Goal: Task Accomplishment & Management: Complete application form

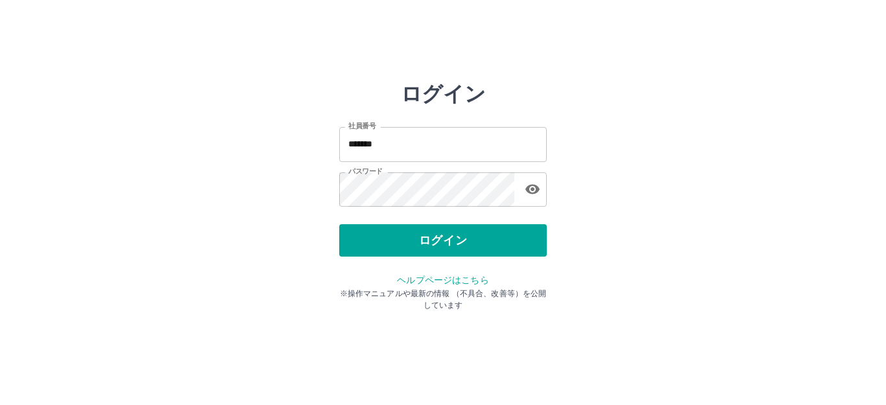
click at [435, 241] on button "ログイン" at bounding box center [443, 240] width 208 height 32
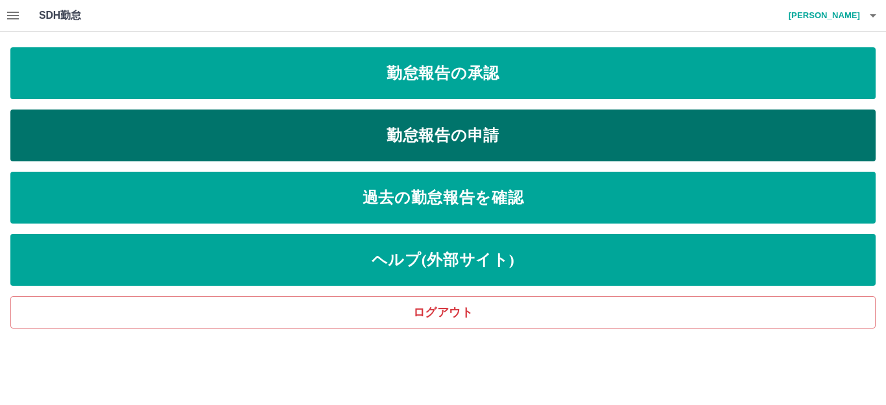
click at [433, 130] on link "勤怠報告の申請" at bounding box center [442, 136] width 865 height 52
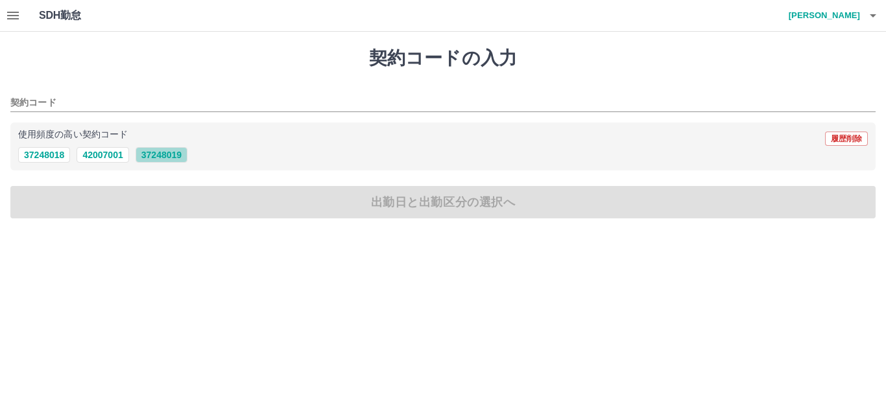
click at [154, 156] on button "37248019" at bounding box center [162, 155] width 52 height 16
type input "********"
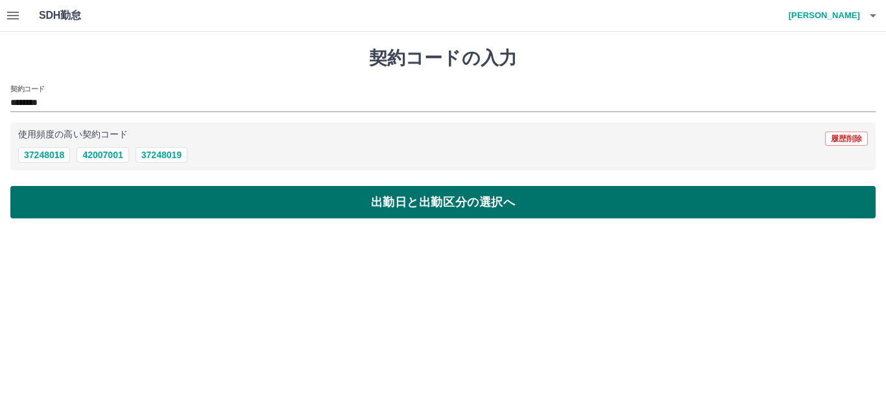
click at [398, 202] on button "出勤日と出勤区分の選択へ" at bounding box center [442, 202] width 865 height 32
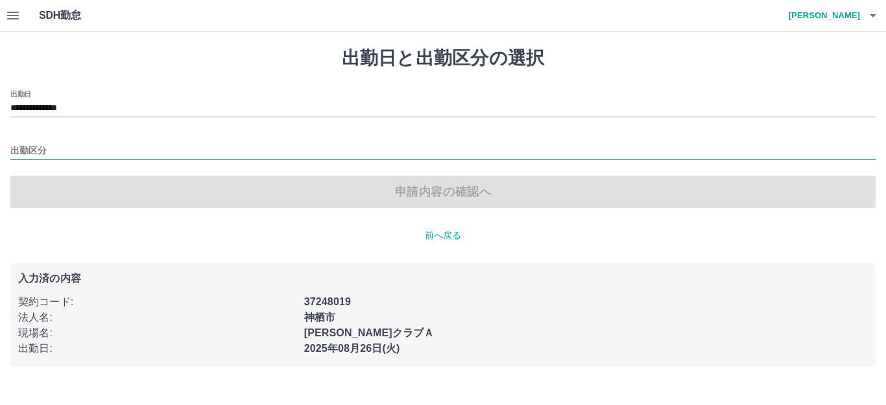
click at [44, 152] on input "出勤区分" at bounding box center [442, 151] width 865 height 16
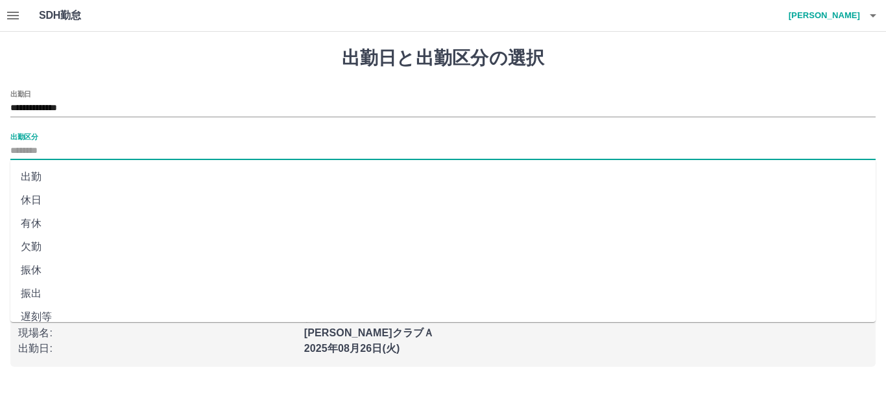
click at [36, 174] on li "出勤" at bounding box center [442, 176] width 865 height 23
type input "**"
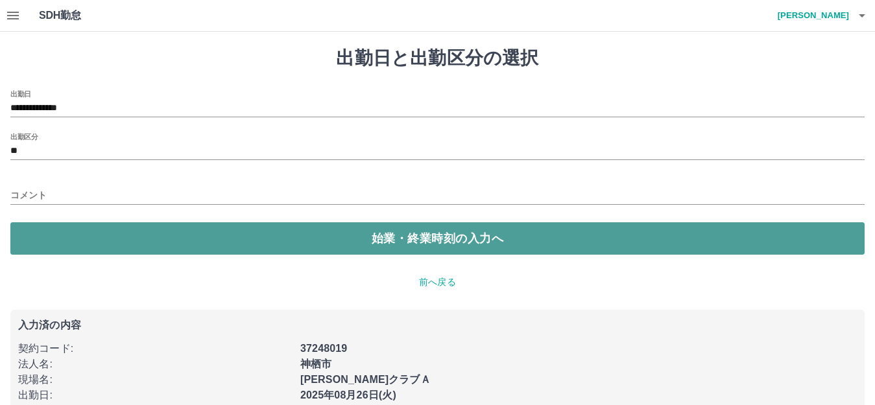
click at [431, 235] on button "始業・終業時刻の入力へ" at bounding box center [437, 238] width 854 height 32
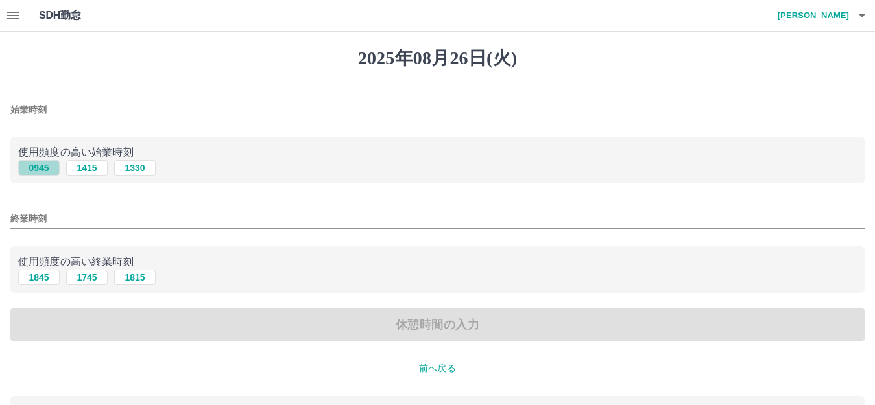
click at [37, 168] on button "0945" at bounding box center [39, 168] width 42 height 16
type input "****"
click at [40, 278] on button "1845" at bounding box center [39, 278] width 42 height 16
type input "****"
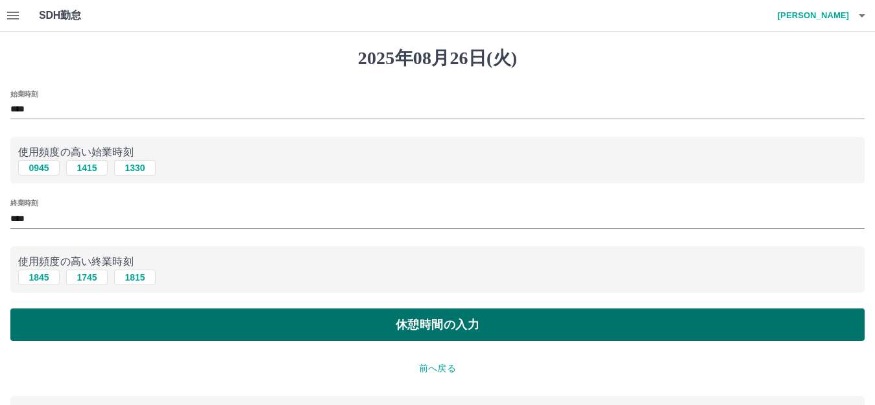
drag, startPoint x: 283, startPoint y: 322, endPoint x: 276, endPoint y: 318, distance: 7.6
click at [283, 321] on button "休憩時間の入力" at bounding box center [437, 325] width 854 height 32
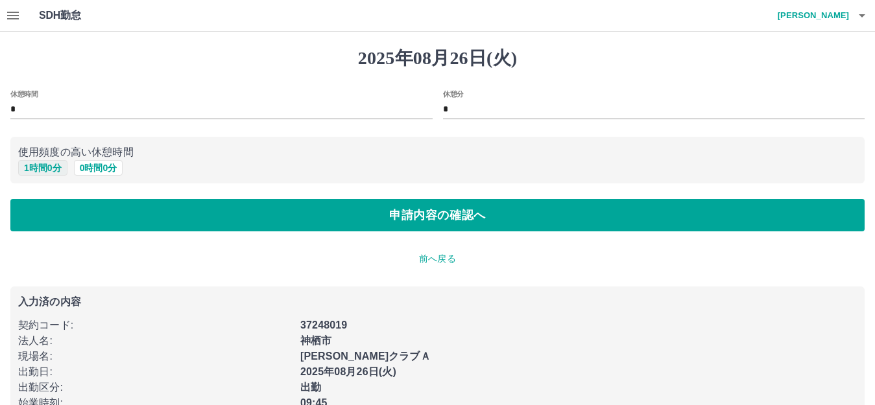
click at [40, 168] on button "1 時間 0 分" at bounding box center [42, 168] width 49 height 16
type input "*"
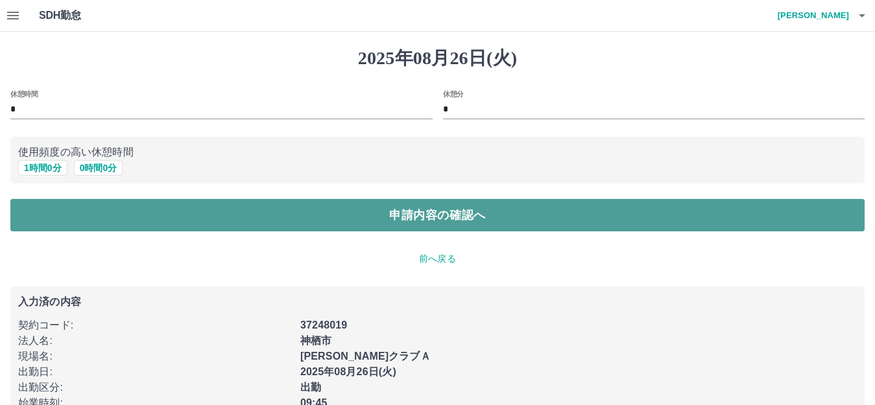
click at [383, 225] on button "申請内容の確認へ" at bounding box center [437, 215] width 854 height 32
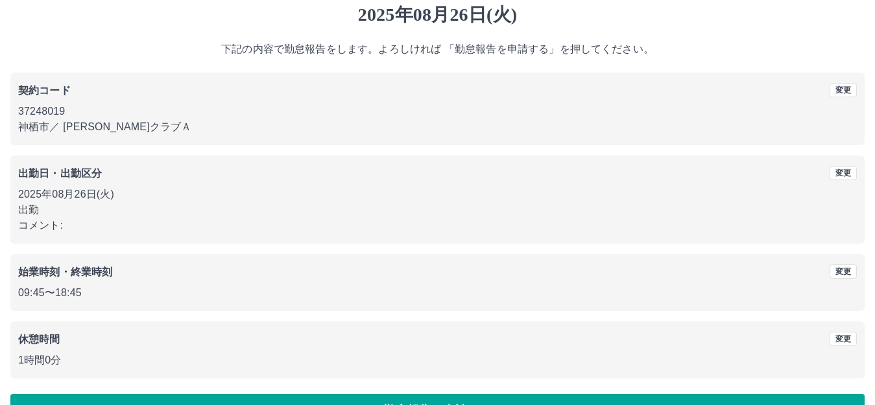
scroll to position [80, 0]
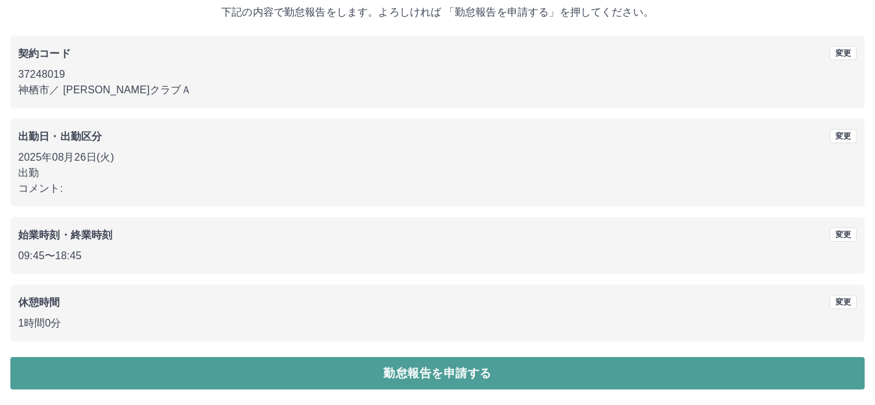
click at [379, 364] on button "勤怠報告を申請する" at bounding box center [437, 373] width 854 height 32
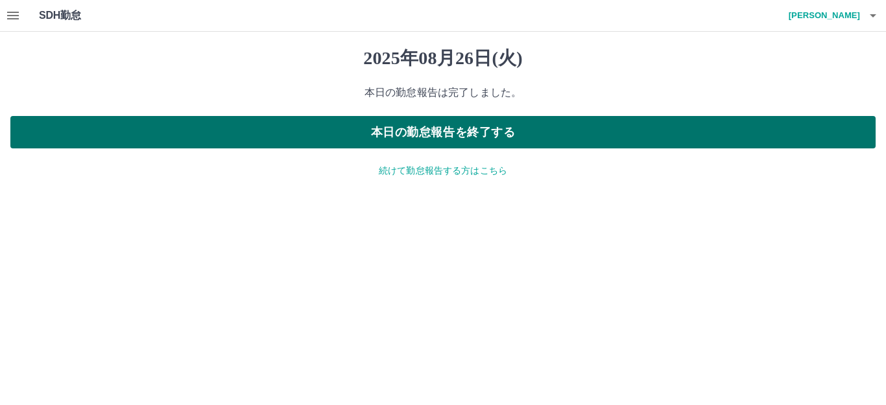
click at [465, 140] on button "本日の勤怠報告を終了する" at bounding box center [442, 132] width 865 height 32
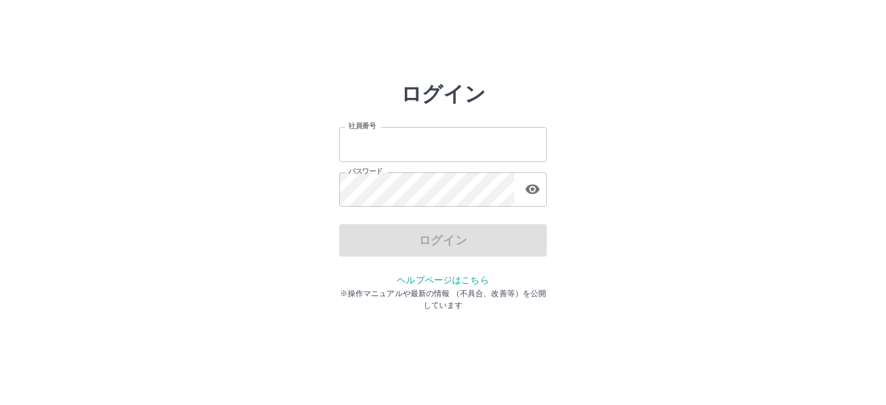
type input "*******"
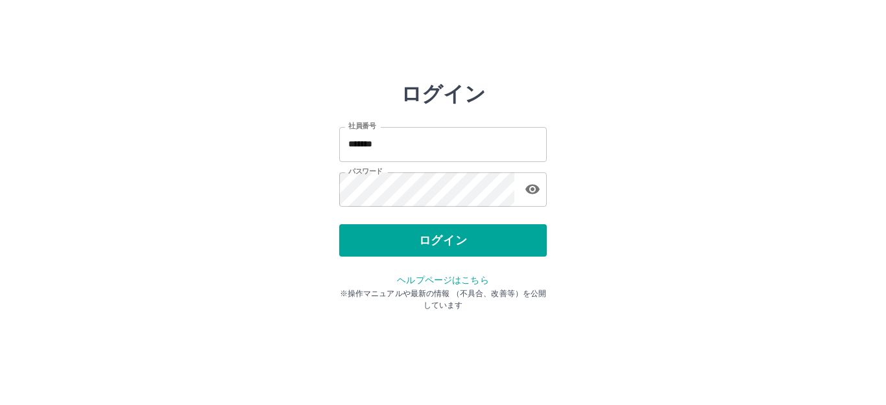
click at [447, 235] on div "ログイン" at bounding box center [443, 240] width 208 height 32
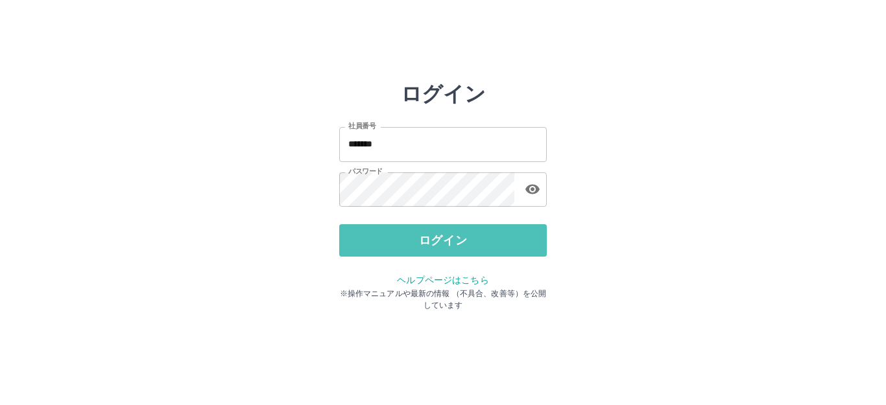
drag, startPoint x: 447, startPoint y: 235, endPoint x: 427, endPoint y: 186, distance: 52.6
click at [445, 233] on button "ログイン" at bounding box center [443, 240] width 208 height 32
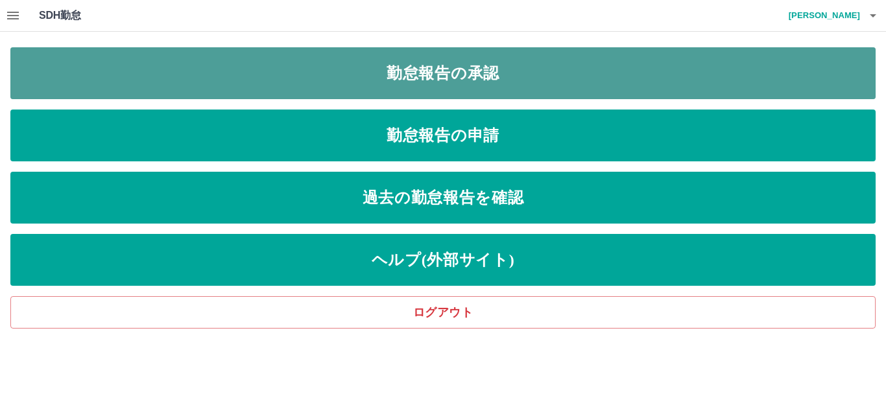
click at [443, 75] on link "勤怠報告の承認" at bounding box center [442, 73] width 865 height 52
click at [445, 78] on link "勤怠報告の承認" at bounding box center [442, 73] width 865 height 52
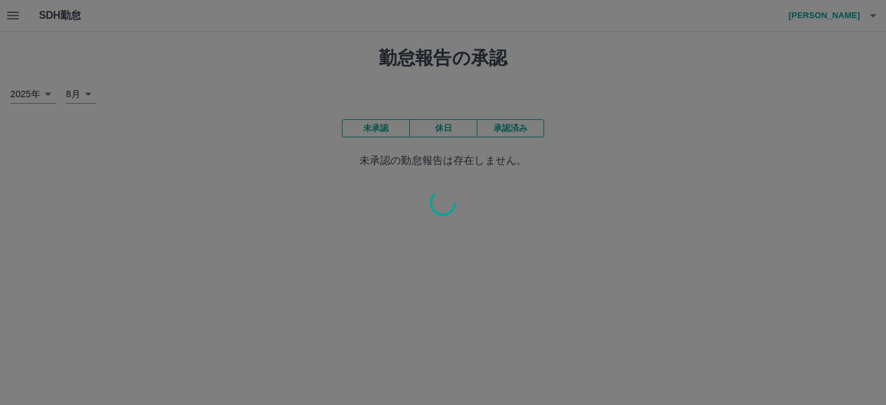
click at [445, 78] on div at bounding box center [443, 202] width 886 height 405
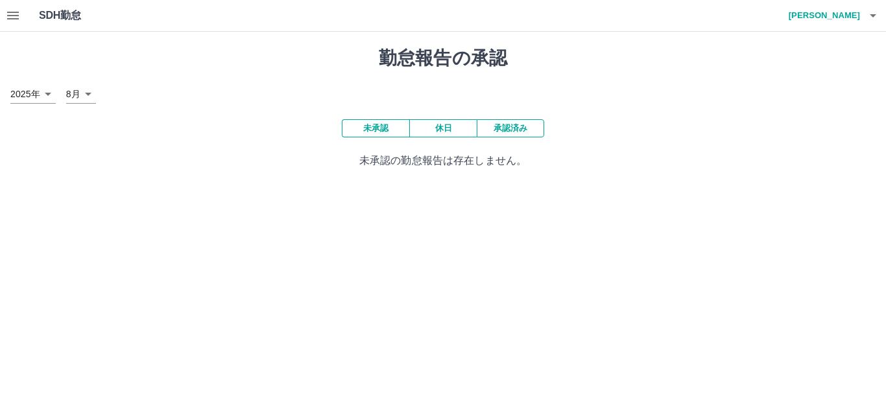
click at [626, 78] on div "勤怠報告の承認 [DATE] **** 8月 * 未承認 休日 承認済み 未承認の勤怠報告は存在しません。" at bounding box center [443, 108] width 886 height 152
click at [375, 128] on button "未承認" at bounding box center [375, 128] width 67 height 18
click at [497, 132] on button "承認済み" at bounding box center [510, 128] width 67 height 18
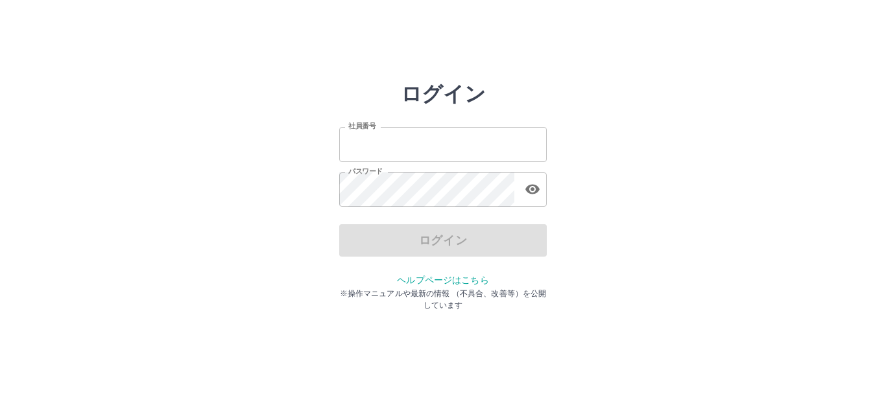
type input "*******"
click at [435, 237] on div "ログイン" at bounding box center [443, 240] width 208 height 32
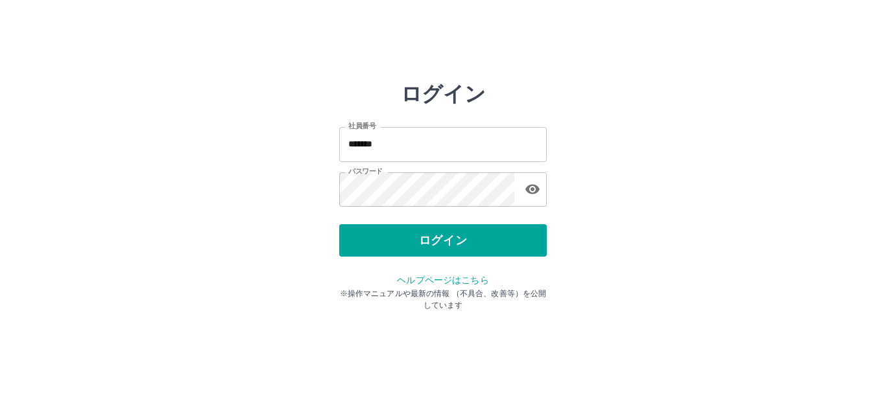
click at [435, 237] on button "ログイン" at bounding box center [443, 240] width 208 height 32
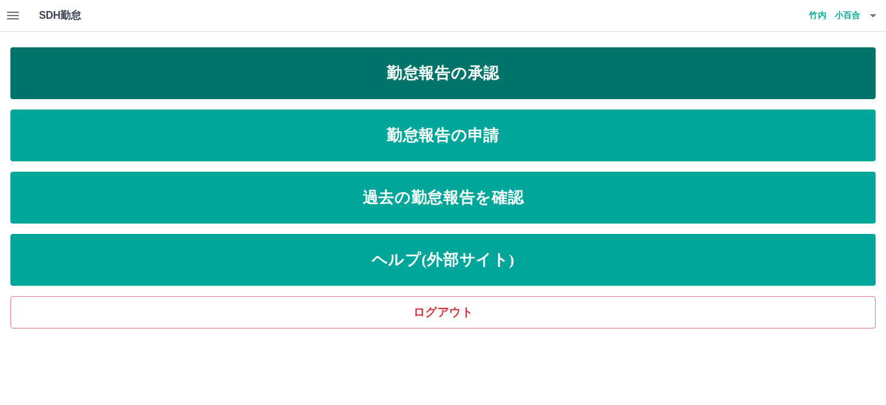
click at [431, 74] on link "勤怠報告の承認" at bounding box center [442, 73] width 865 height 52
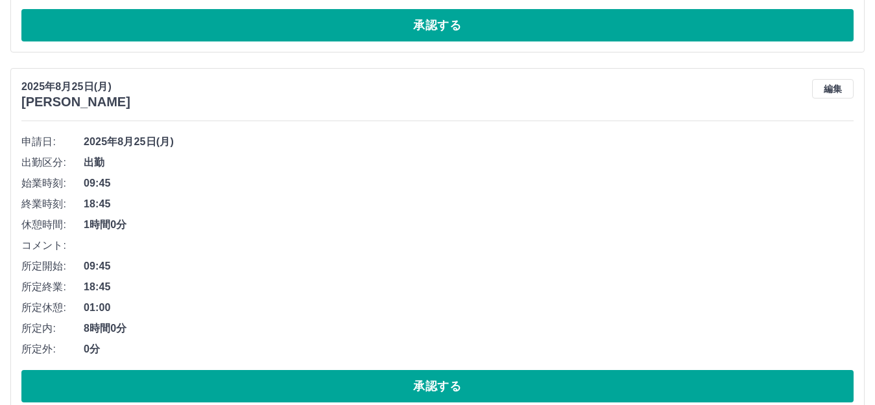
scroll to position [822, 0]
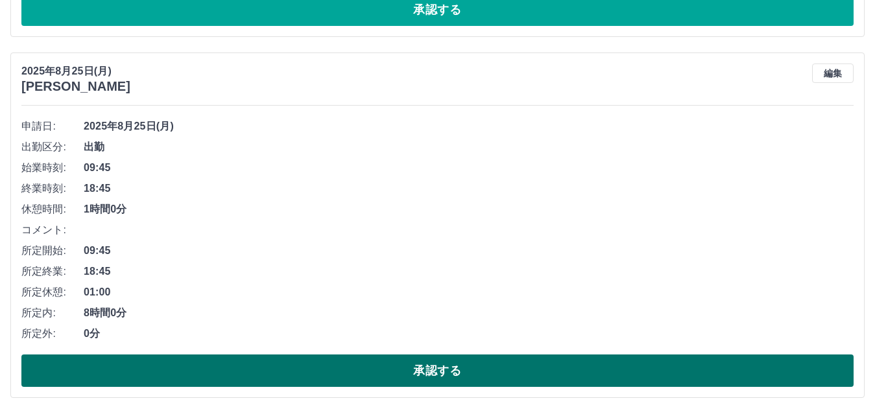
click at [519, 363] on button "承認する" at bounding box center [437, 371] width 832 height 32
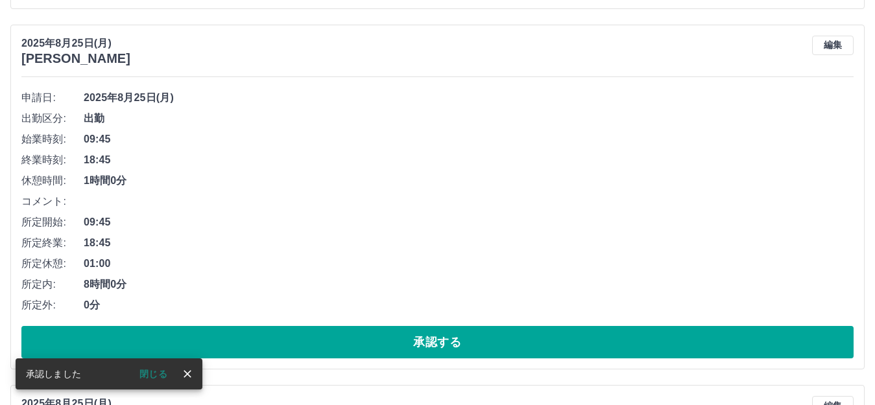
scroll to position [849, 0]
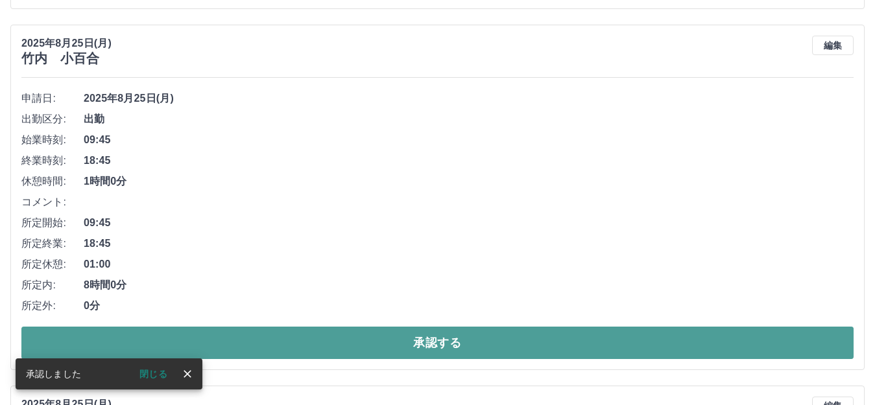
click at [470, 346] on button "承認する" at bounding box center [437, 343] width 832 height 32
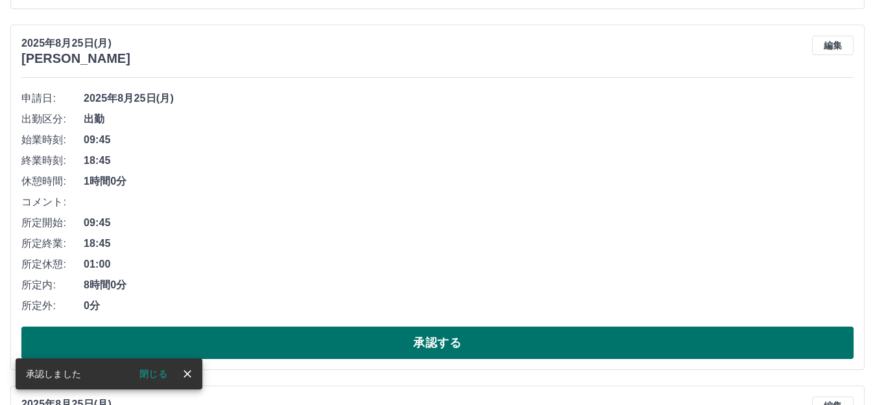
click at [457, 347] on button "承認する" at bounding box center [437, 343] width 832 height 32
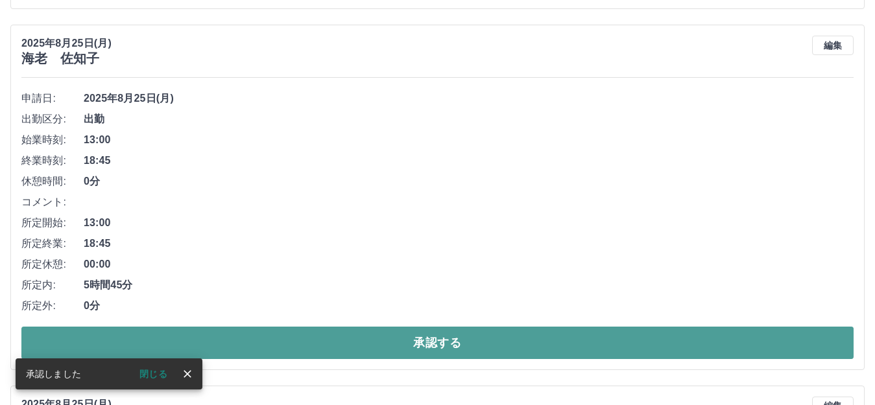
click at [481, 350] on button "承認する" at bounding box center [437, 343] width 832 height 32
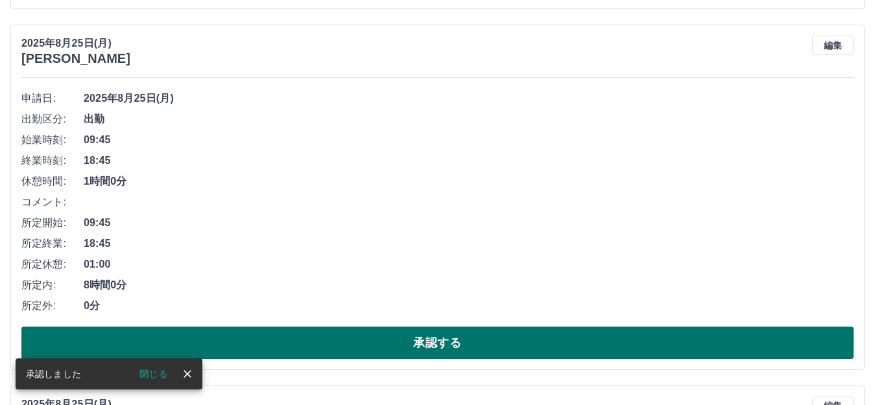
click at [481, 346] on button "承認する" at bounding box center [437, 343] width 832 height 32
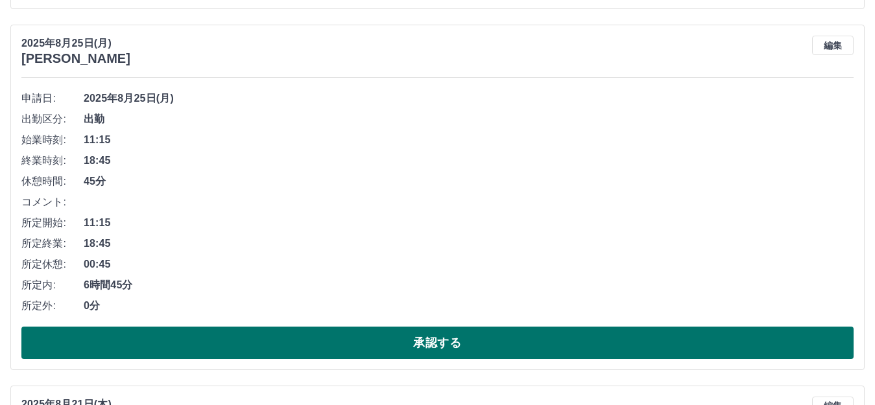
click at [577, 348] on button "承認する" at bounding box center [437, 343] width 832 height 32
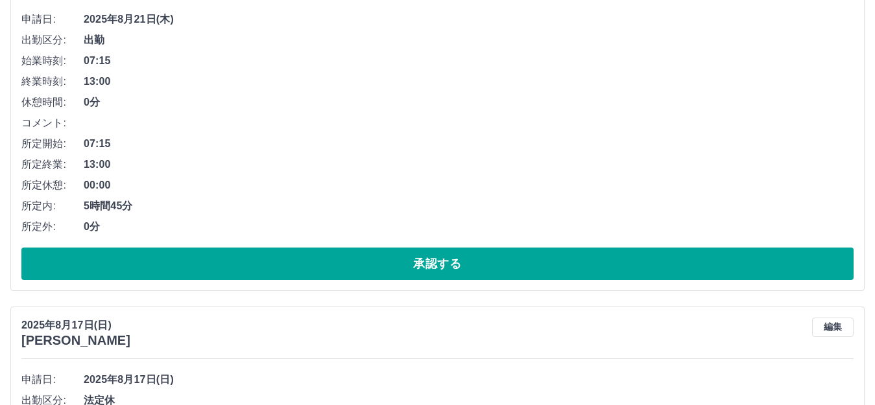
scroll to position [1065, 0]
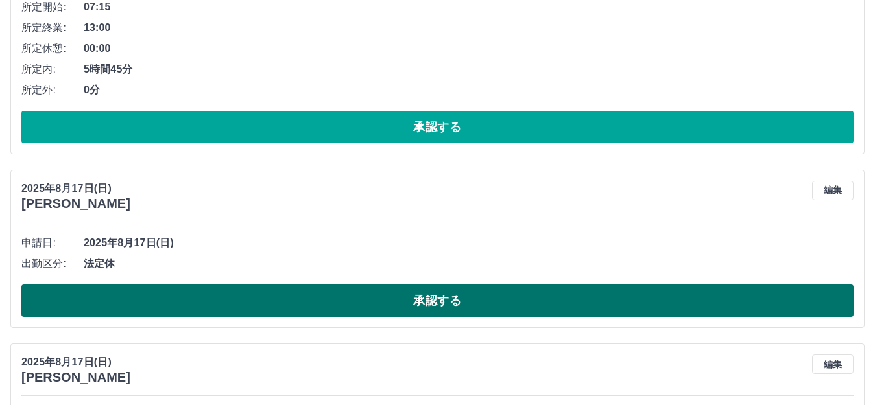
click at [459, 298] on button "承認する" at bounding box center [437, 301] width 832 height 32
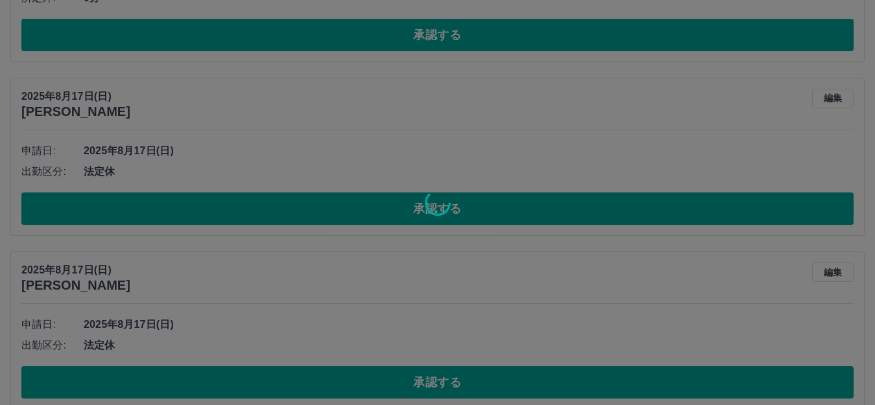
scroll to position [1152, 0]
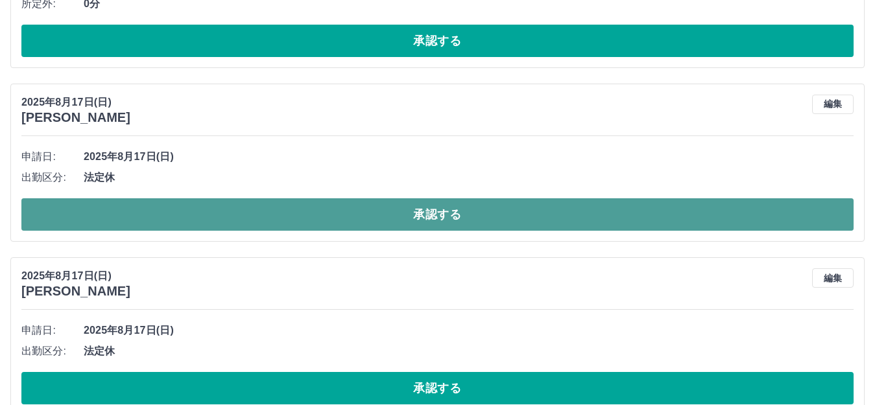
click at [442, 217] on button "承認する" at bounding box center [437, 214] width 832 height 32
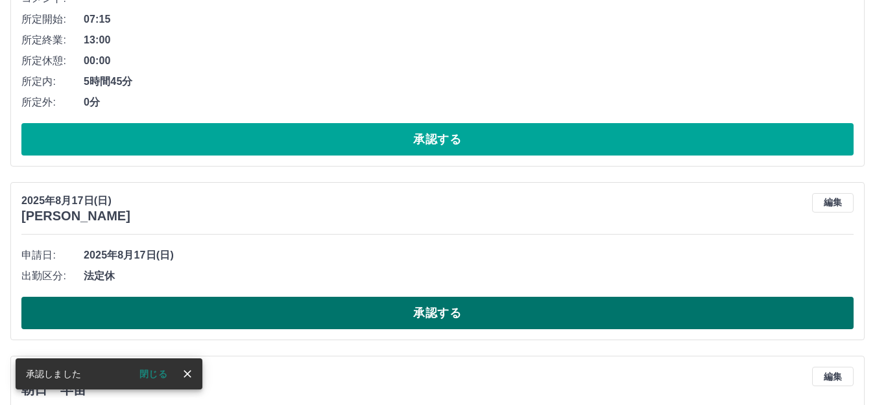
scroll to position [1065, 0]
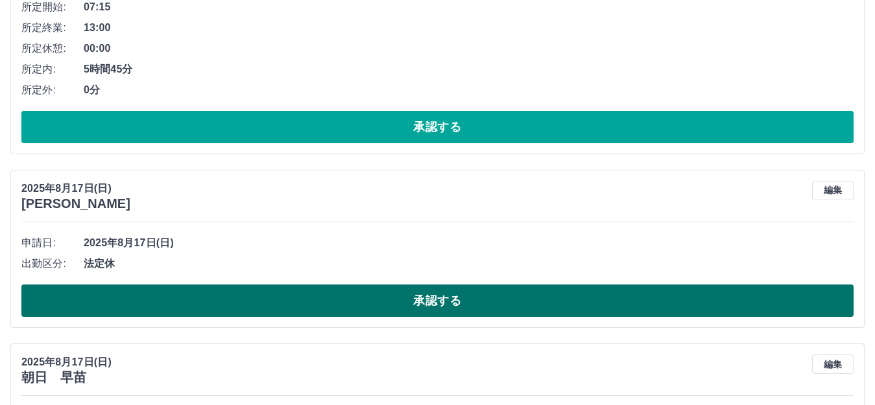
click at [465, 299] on button "承認する" at bounding box center [437, 301] width 832 height 32
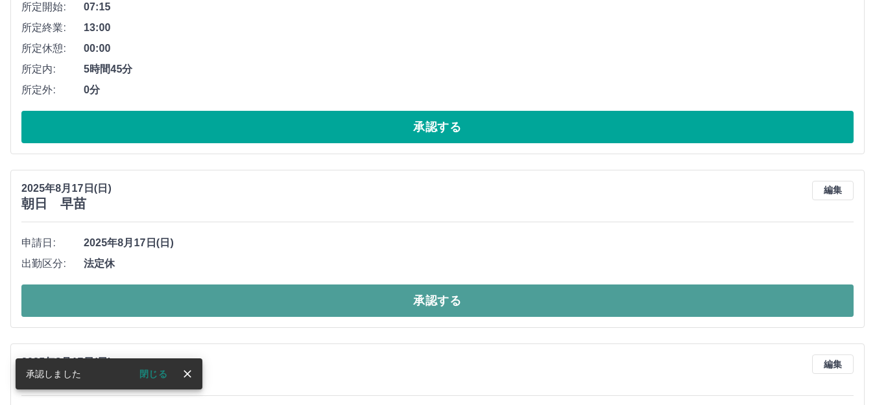
click at [466, 298] on button "承認する" at bounding box center [437, 301] width 832 height 32
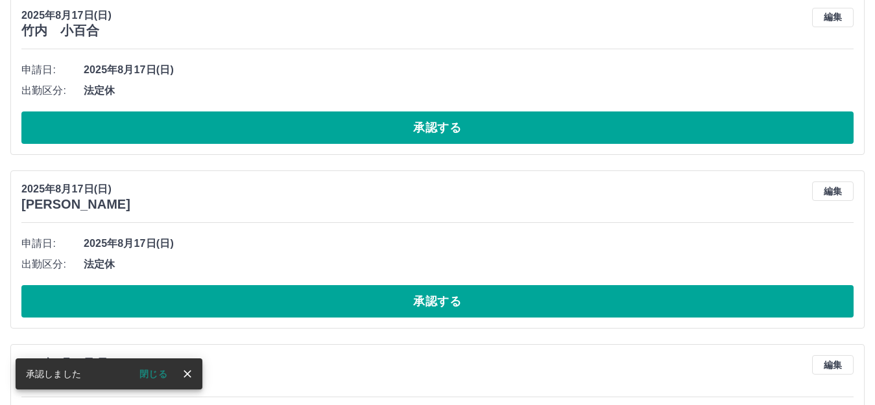
scroll to position [1065, 0]
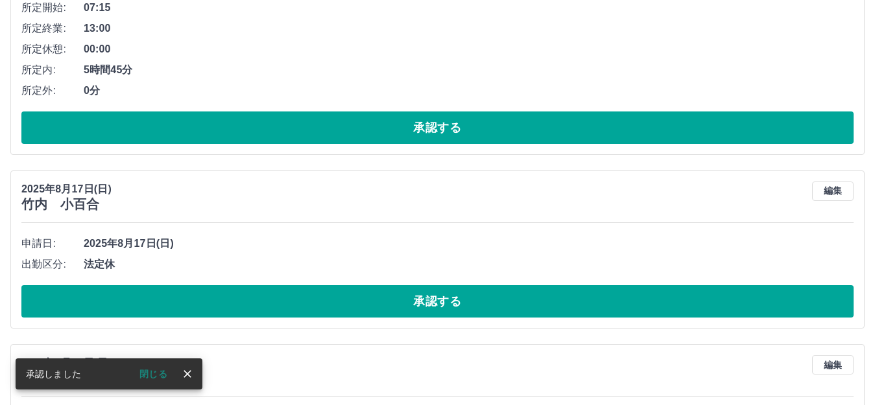
click at [489, 304] on button "承認する" at bounding box center [437, 301] width 832 height 32
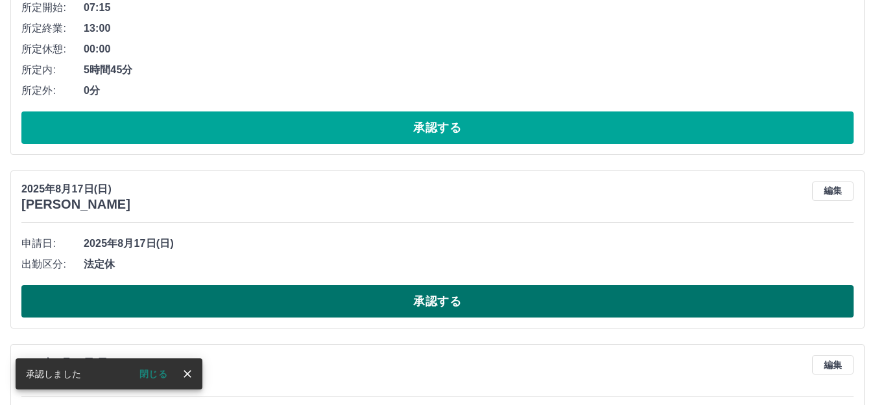
click at [508, 287] on button "承認する" at bounding box center [437, 301] width 832 height 32
click at [522, 308] on button "承認する" at bounding box center [437, 301] width 832 height 32
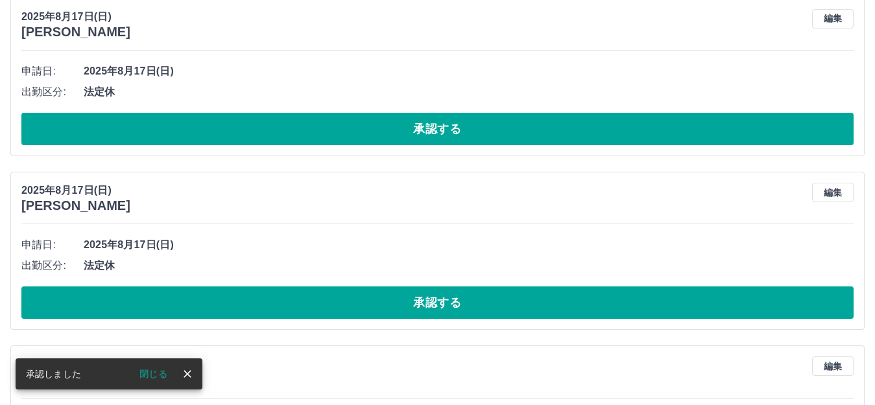
scroll to position [1063, 0]
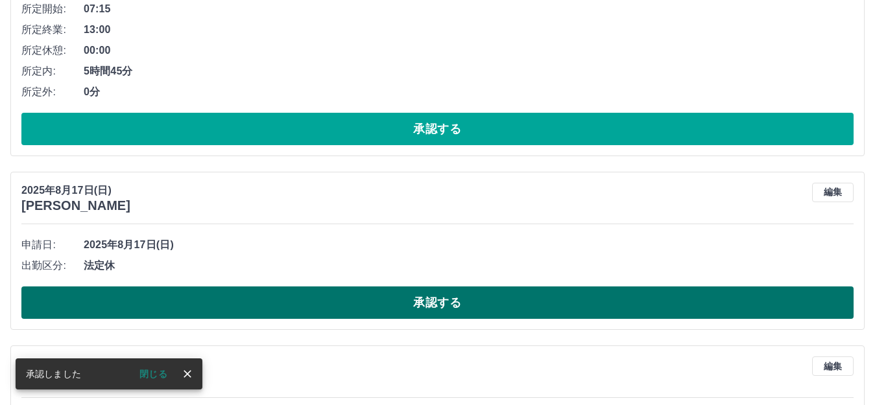
click at [497, 305] on button "承認する" at bounding box center [437, 303] width 832 height 32
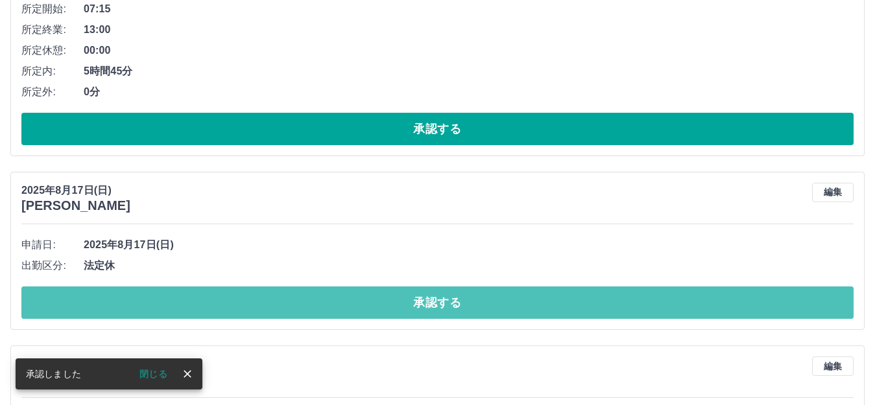
click at [497, 306] on button "承認する" at bounding box center [437, 303] width 832 height 32
click at [497, 304] on button "承認する" at bounding box center [437, 303] width 832 height 32
click at [523, 304] on button "承認する" at bounding box center [437, 303] width 832 height 32
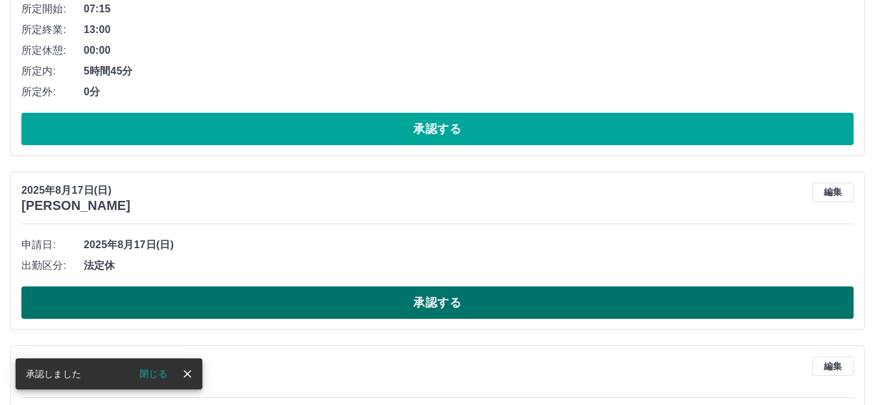
click at [537, 304] on button "承認する" at bounding box center [437, 303] width 832 height 32
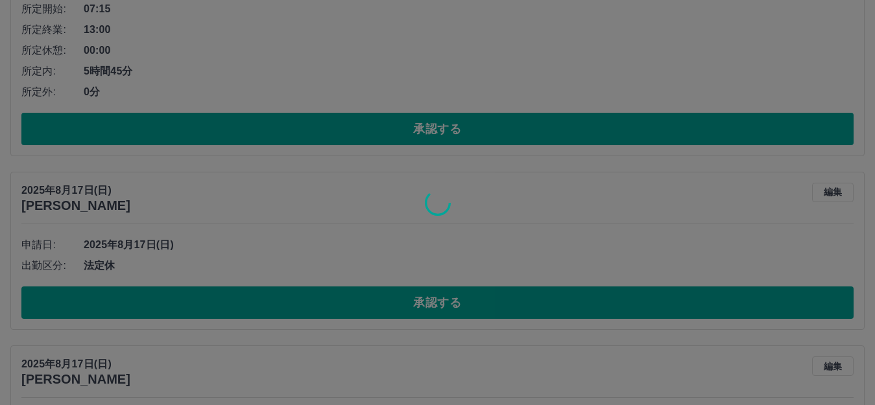
click at [538, 303] on div at bounding box center [437, 202] width 875 height 405
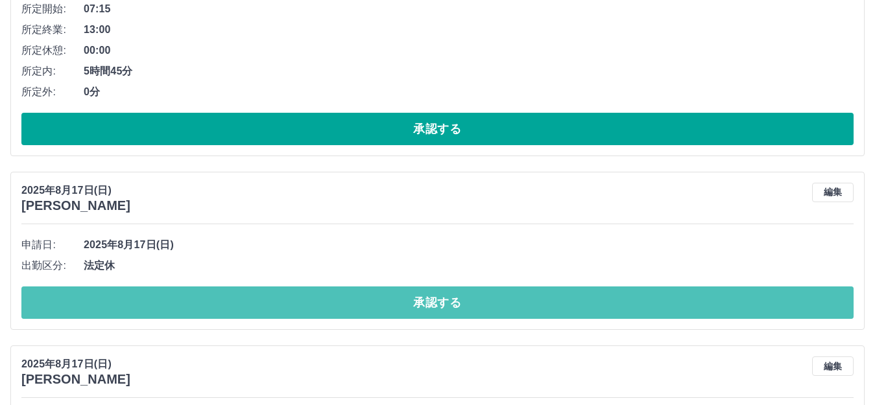
click at [538, 303] on button "承認する" at bounding box center [437, 303] width 832 height 32
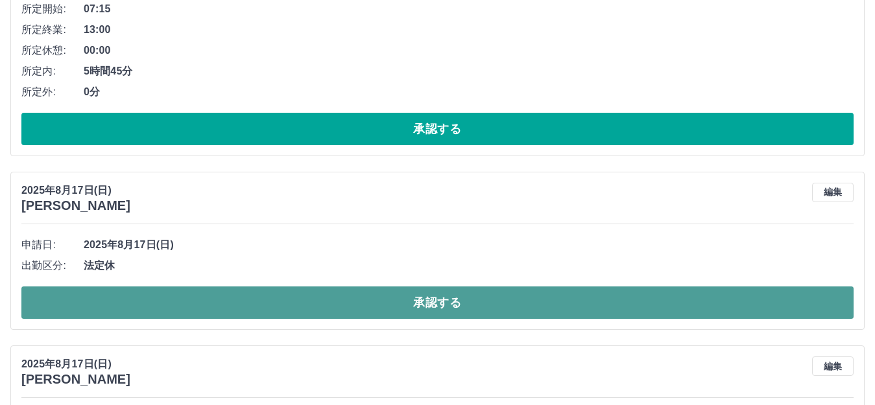
click at [542, 306] on button "承認する" at bounding box center [437, 303] width 832 height 32
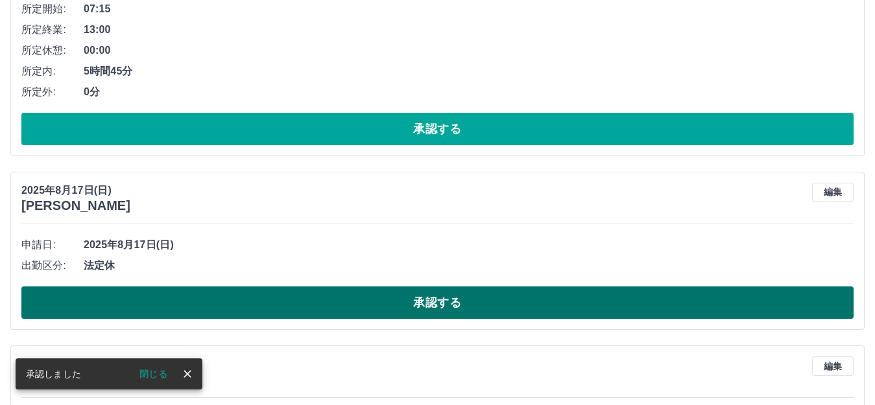
click at [428, 303] on button "承認する" at bounding box center [437, 303] width 832 height 32
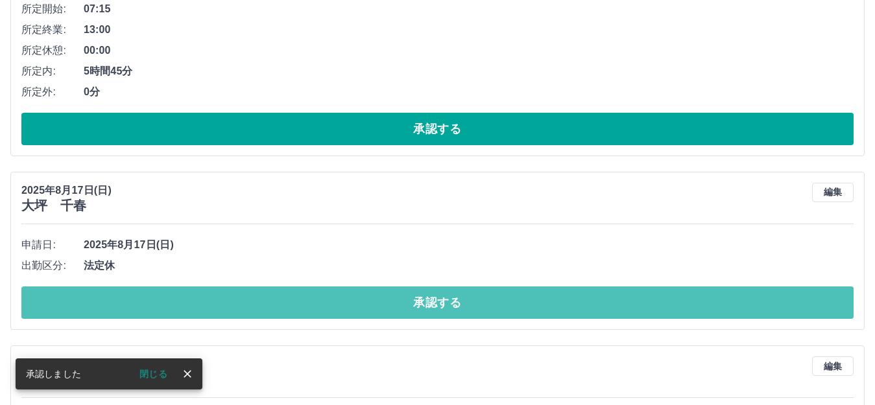
click at [444, 299] on button "承認する" at bounding box center [437, 303] width 832 height 32
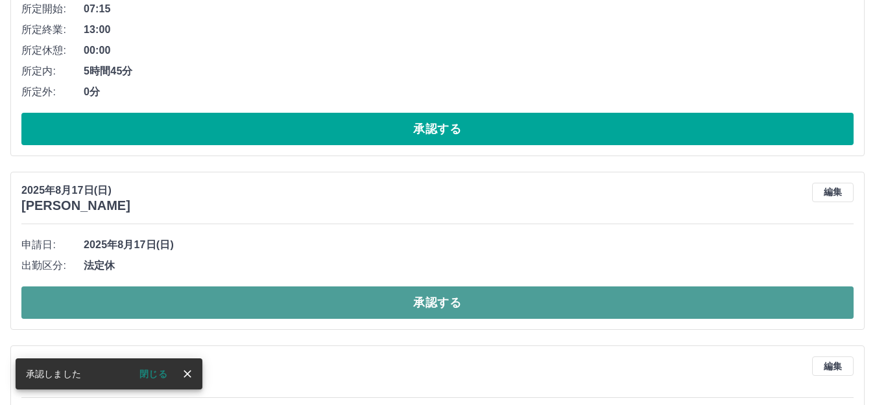
click at [453, 307] on button "承認する" at bounding box center [437, 303] width 832 height 32
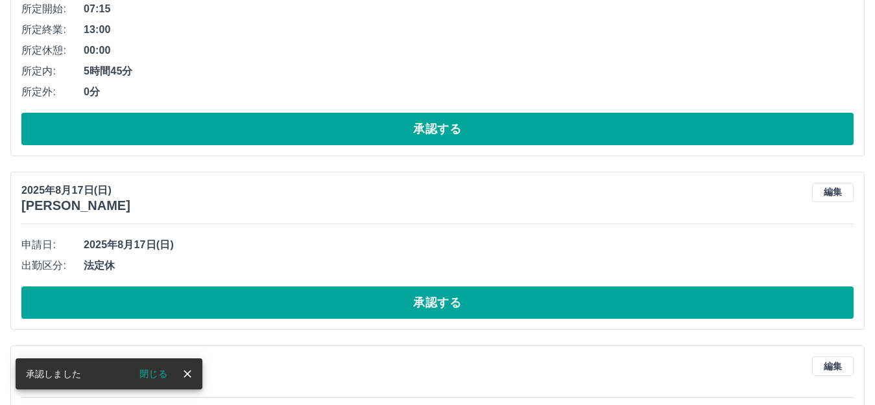
click at [453, 307] on button "承認する" at bounding box center [437, 303] width 832 height 32
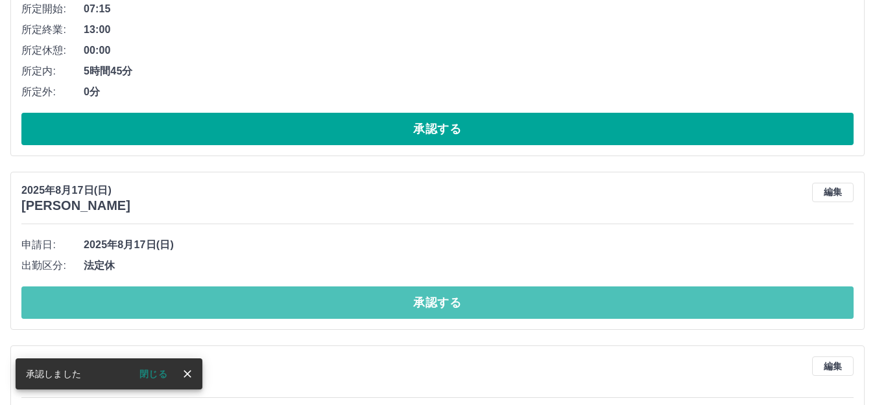
click at [453, 307] on button "承認する" at bounding box center [437, 303] width 832 height 32
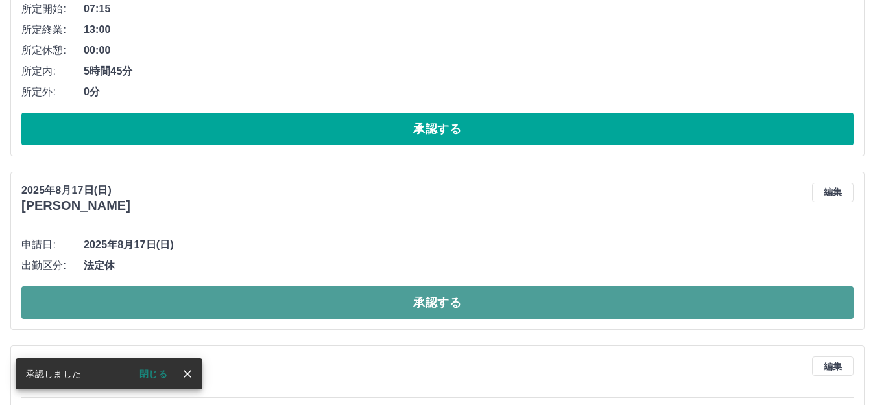
click at [452, 304] on button "承認する" at bounding box center [437, 303] width 832 height 32
click at [471, 302] on button "承認する" at bounding box center [437, 303] width 832 height 32
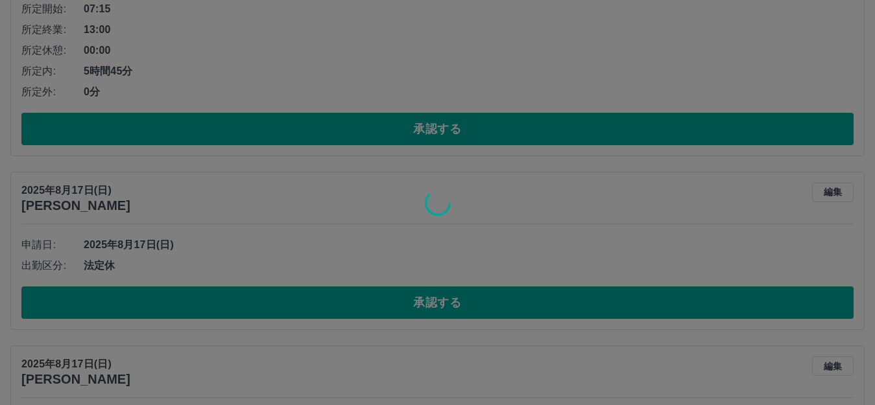
scroll to position [1005, 0]
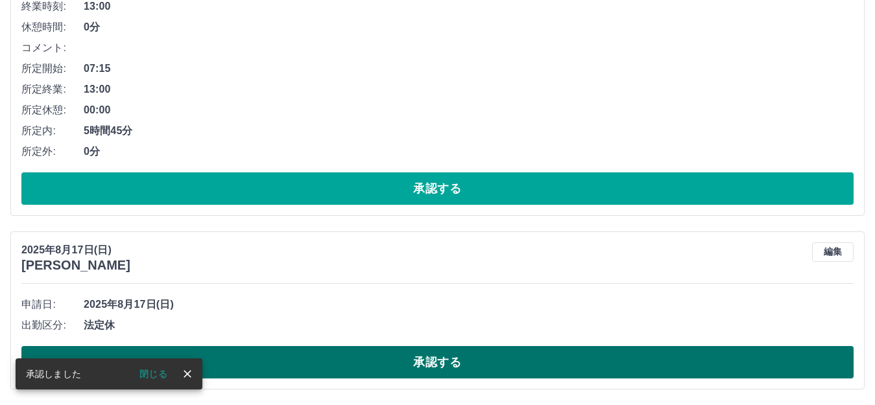
click at [465, 357] on button "承認する" at bounding box center [437, 362] width 832 height 32
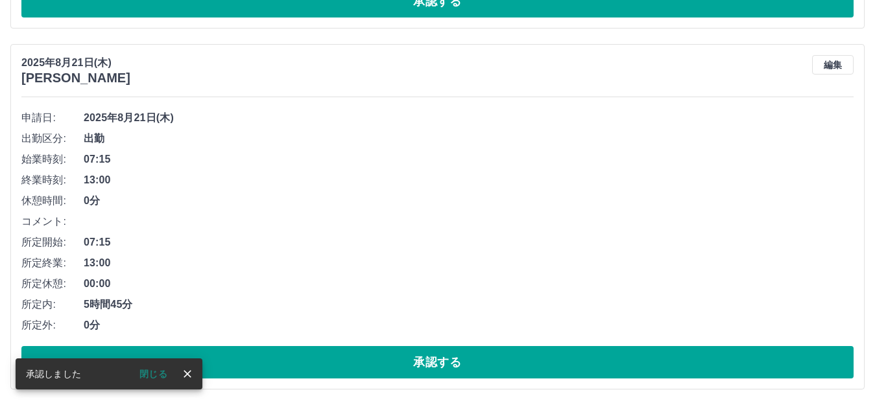
scroll to position [831, 0]
